Goal: Navigation & Orientation: Find specific page/section

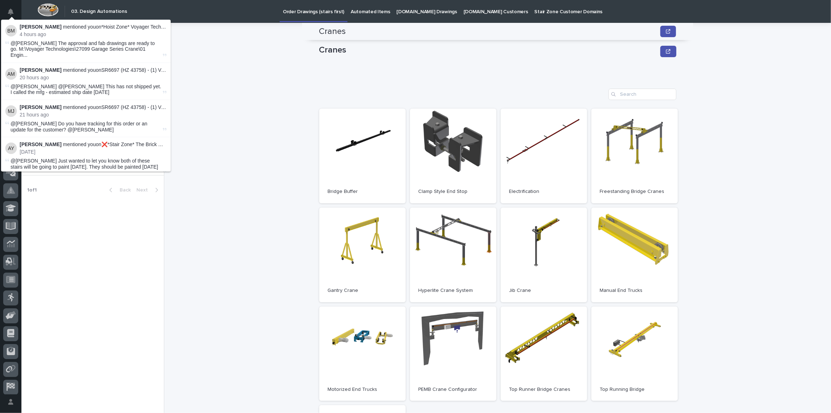
scroll to position [58, 0]
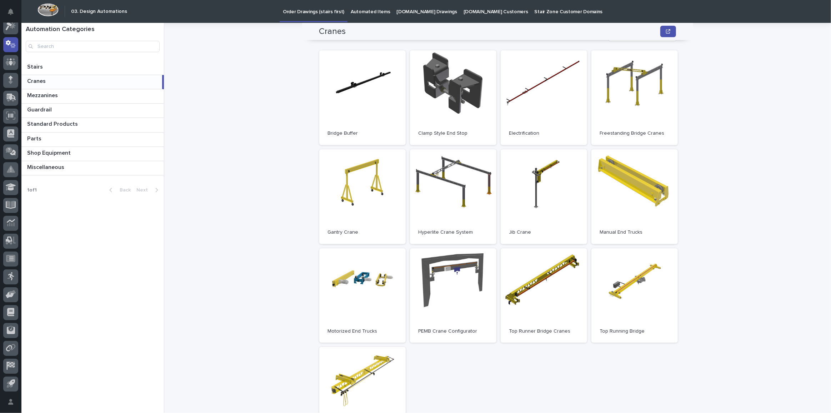
click at [260, 135] on div "Cranes Cranes Sorry, there was an error saving your record. Please try again. P…" at bounding box center [502, 218] width 658 height 390
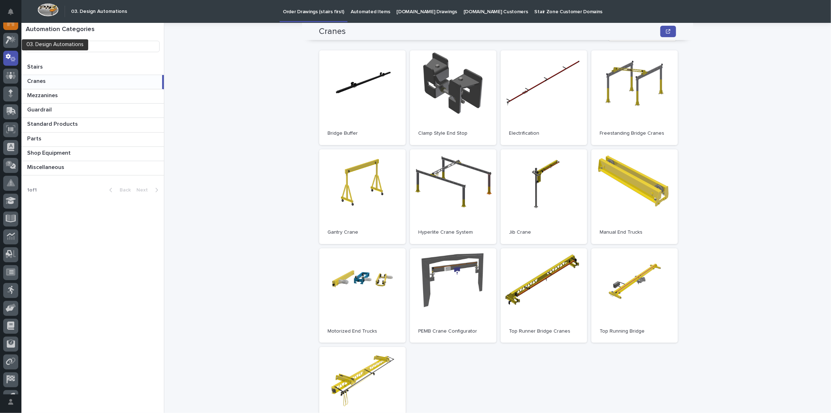
scroll to position [0, 0]
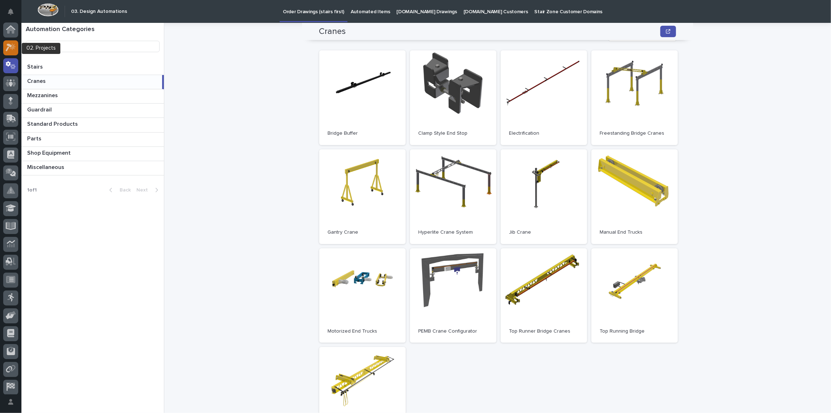
click at [10, 46] on icon at bounding box center [9, 48] width 6 height 8
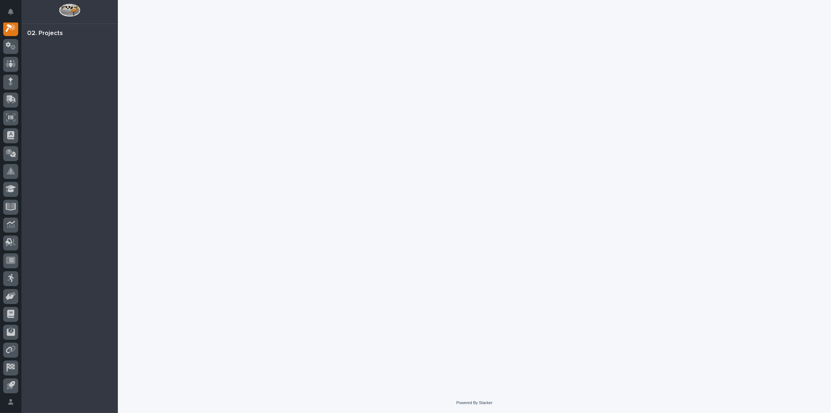
scroll to position [17, 0]
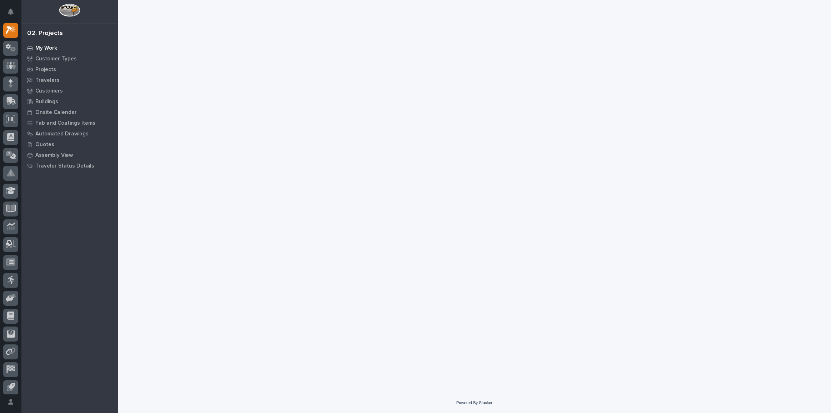
click at [45, 45] on div "My Work" at bounding box center [69, 48] width 93 height 10
click at [9, 46] on icon at bounding box center [11, 48] width 10 height 8
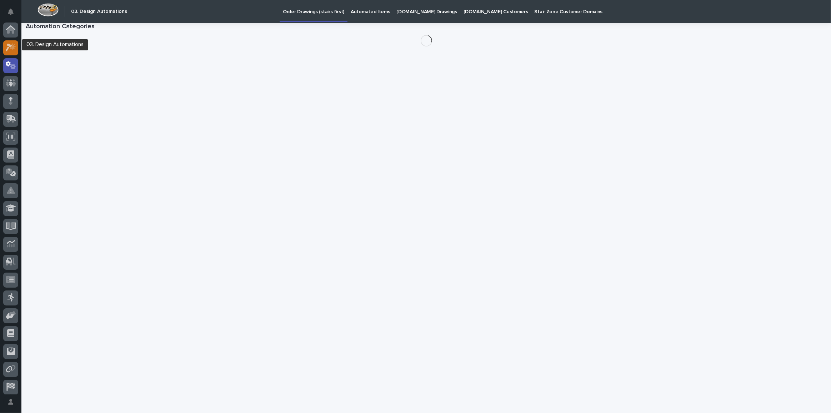
scroll to position [21, 0]
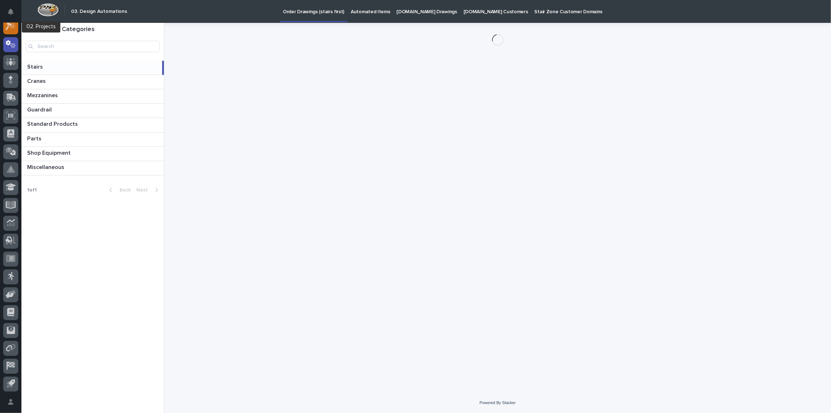
click at [13, 29] on icon at bounding box center [11, 26] width 10 height 8
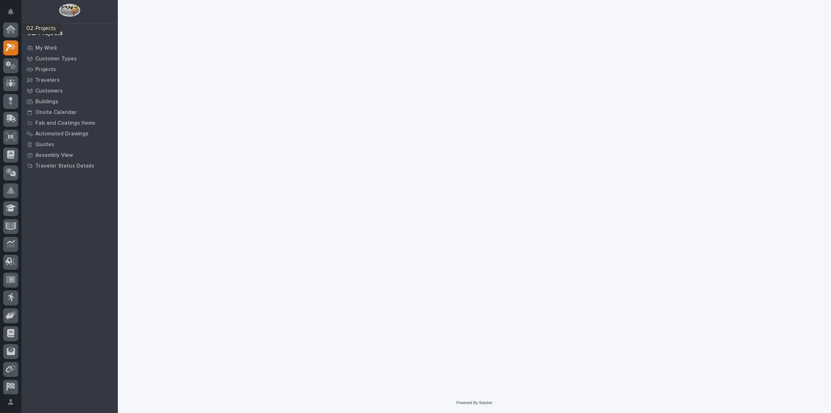
scroll to position [17, 0]
click at [42, 50] on p "My Work" at bounding box center [46, 48] width 22 height 6
click at [51, 59] on p "Customer Types" at bounding box center [55, 59] width 41 height 6
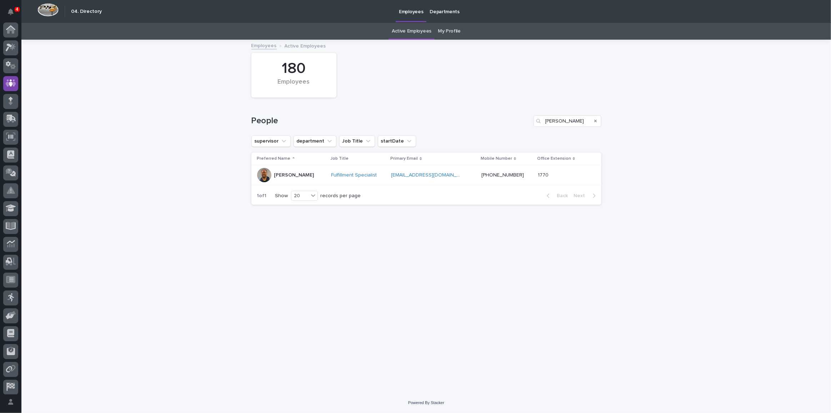
scroll to position [21, 0]
click at [14, 26] on icon at bounding box center [13, 25] width 6 height 7
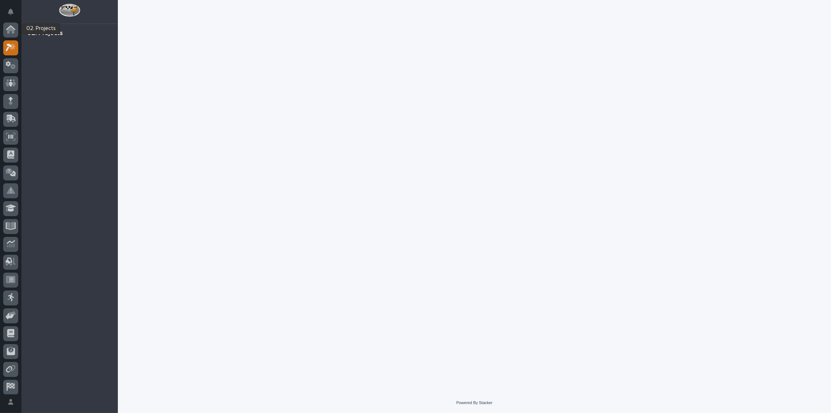
scroll to position [17, 0]
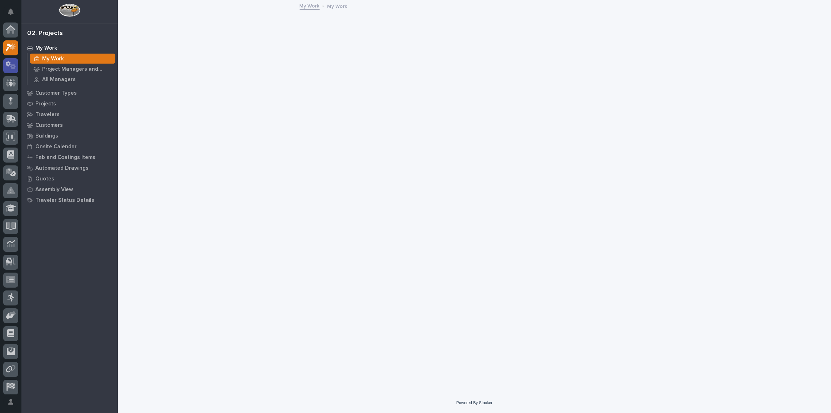
scroll to position [17, 0]
